Goal: Task Accomplishment & Management: Manage account settings

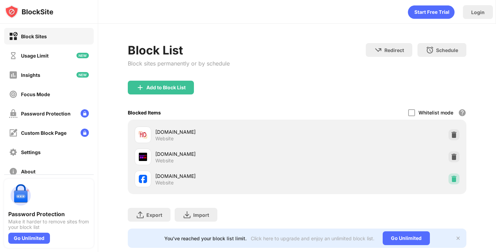
click at [451, 178] on img at bounding box center [454, 178] width 7 height 7
click at [451, 157] on img at bounding box center [454, 156] width 7 height 7
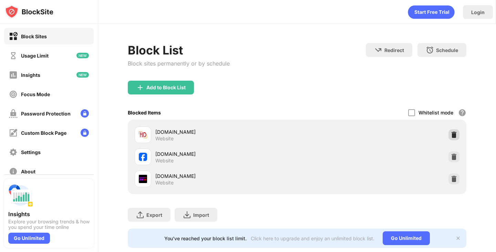
drag, startPoint x: 452, startPoint y: 133, endPoint x: 448, endPoint y: 133, distance: 4.5
click at [451, 133] on img at bounding box center [454, 134] width 7 height 7
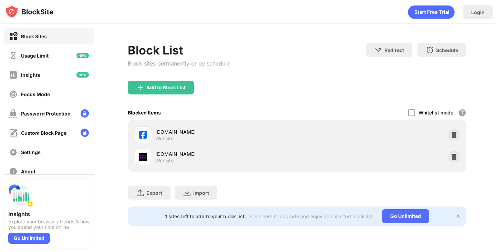
click at [282, 35] on div "Block List Block sites permanently or by schedule Redirect Choose a site to be …" at bounding box center [297, 134] width 398 height 221
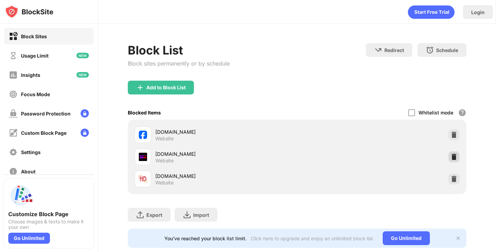
click at [451, 160] on img at bounding box center [454, 156] width 7 height 7
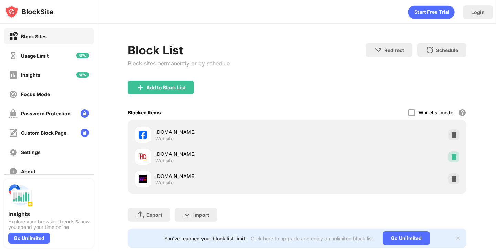
click at [451, 155] on img at bounding box center [454, 156] width 7 height 7
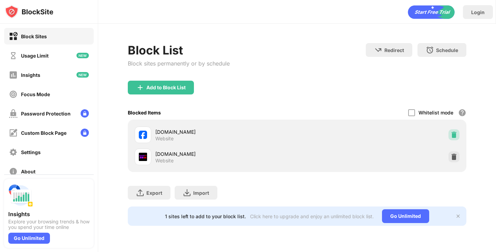
click at [456, 133] on img at bounding box center [454, 134] width 7 height 7
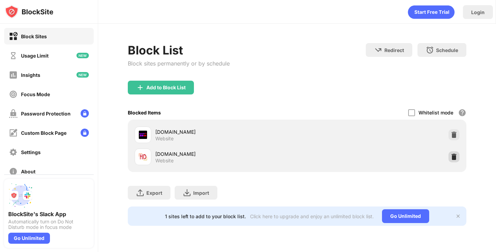
click at [454, 159] on img at bounding box center [454, 156] width 7 height 7
click at [302, 29] on div "Block List Block sites permanently or by schedule Redirect Choose a site to be …" at bounding box center [297, 134] width 398 height 221
click at [451, 158] on img at bounding box center [454, 156] width 7 height 7
